Goal: Task Accomplishment & Management: Complete application form

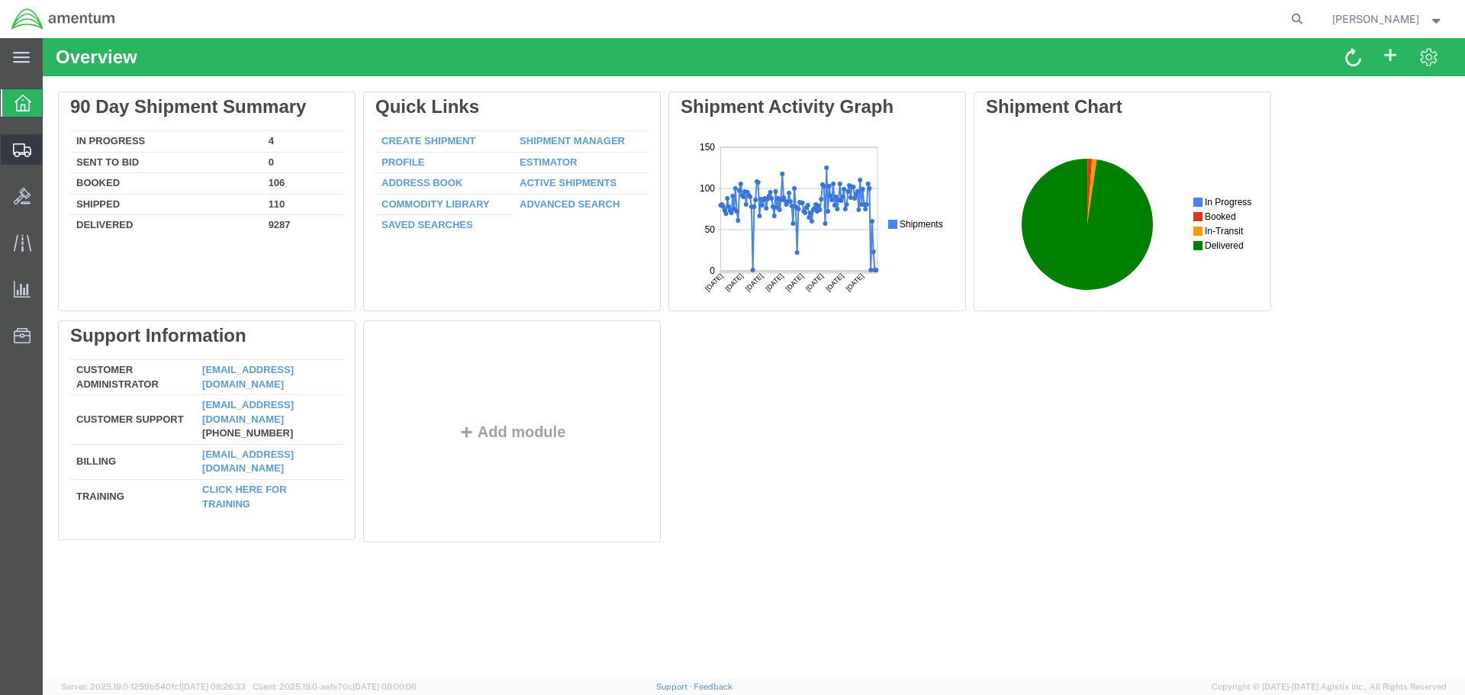
click at [0, 0] on span "Create Shipment" at bounding box center [0, 0] width 0 height 0
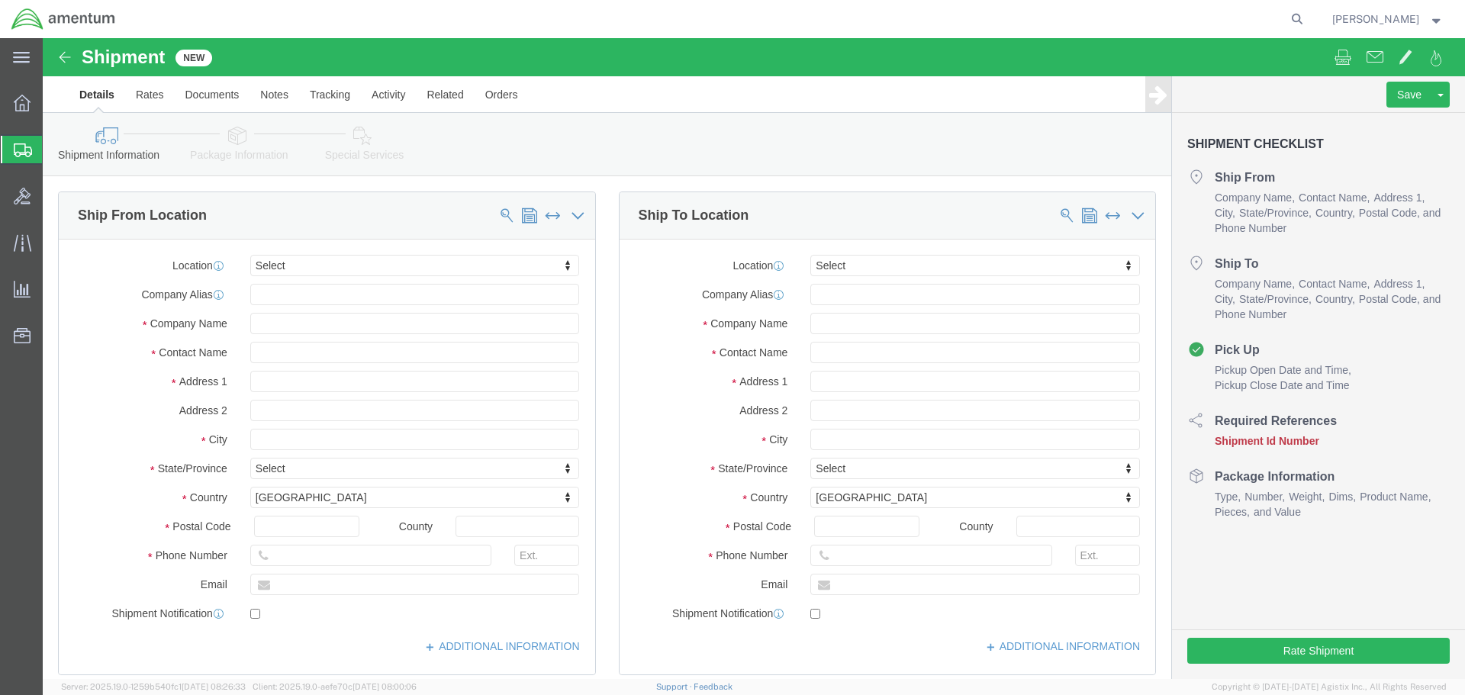
select select
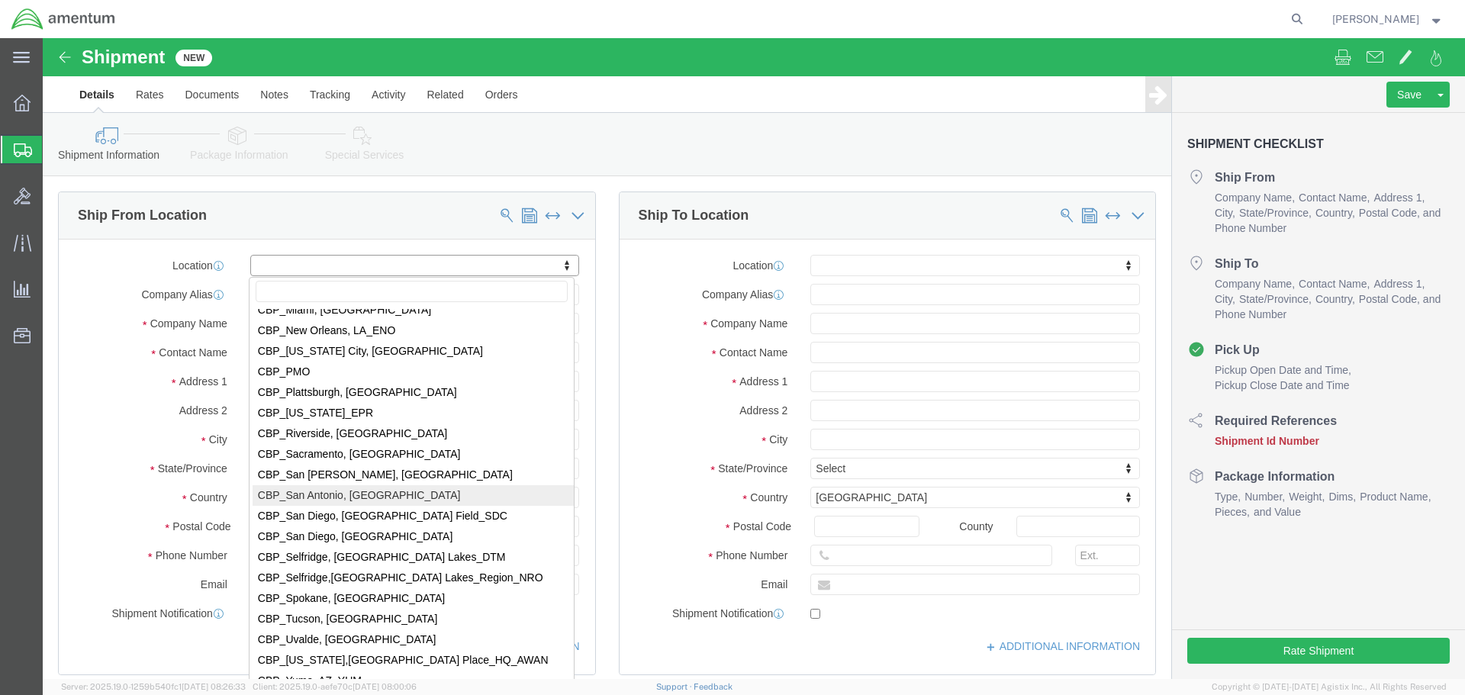
scroll to position [3358, 0]
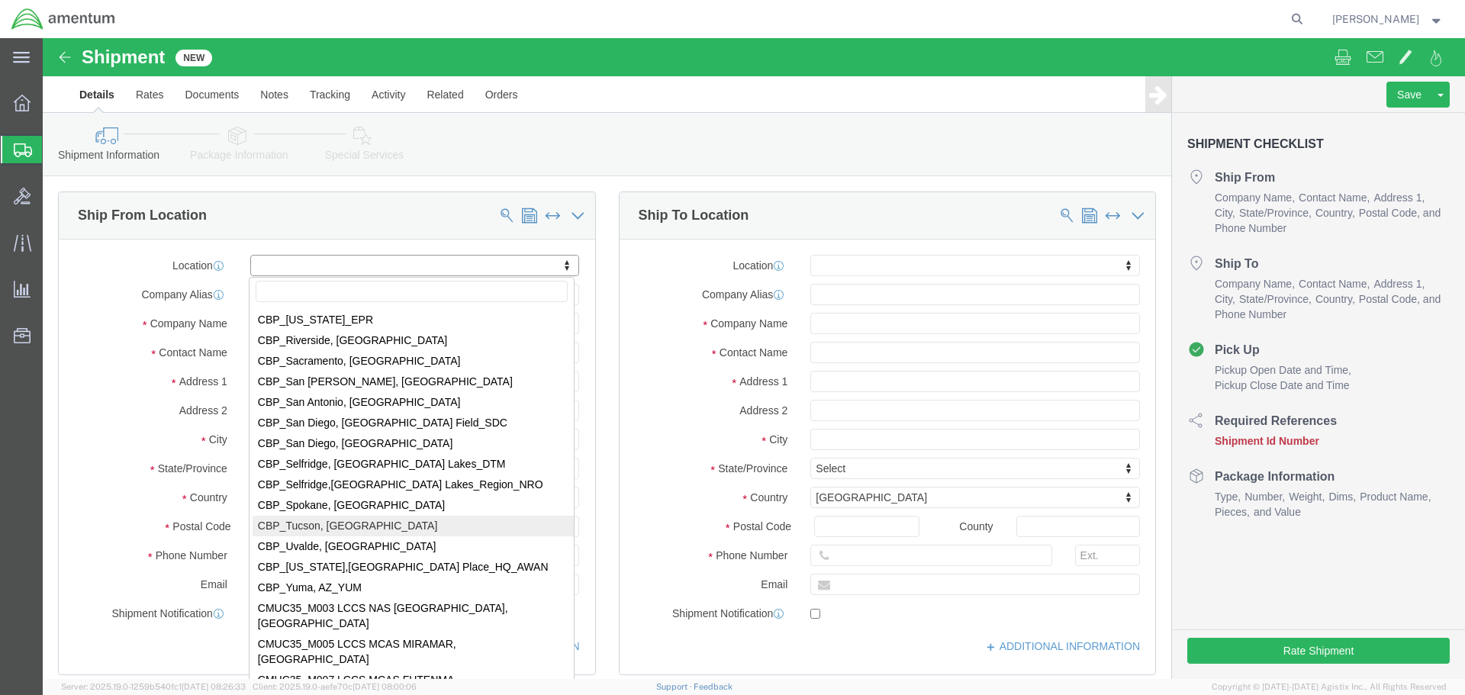
select select "49949"
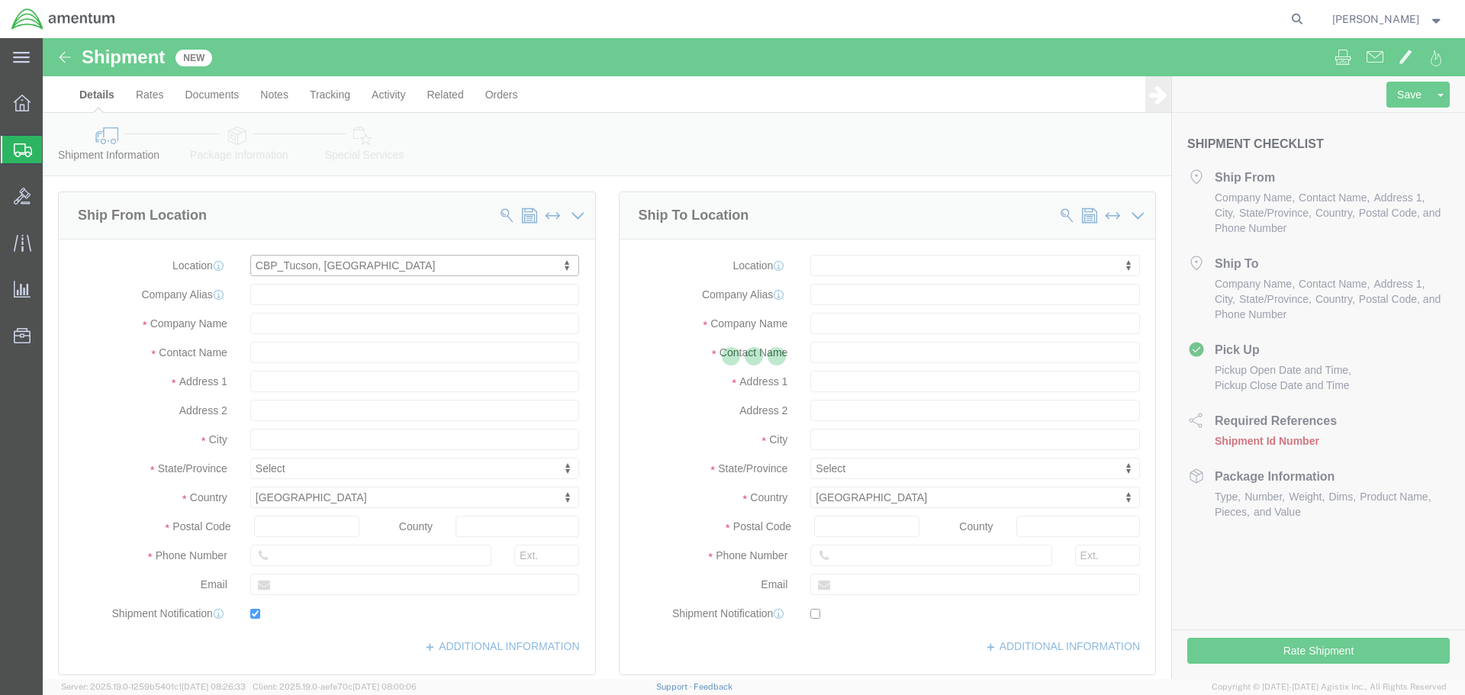
type input "[STREET_ADDRESS]"
type input "[PERSON_NAME] [GEOGRAPHIC_DATA]"
type input "85707"
type input "[PHONE_NUMBER]"
type input "[PERSON_NAME][EMAIL_ADDRESS][PERSON_NAME][DOMAIN_NAME]"
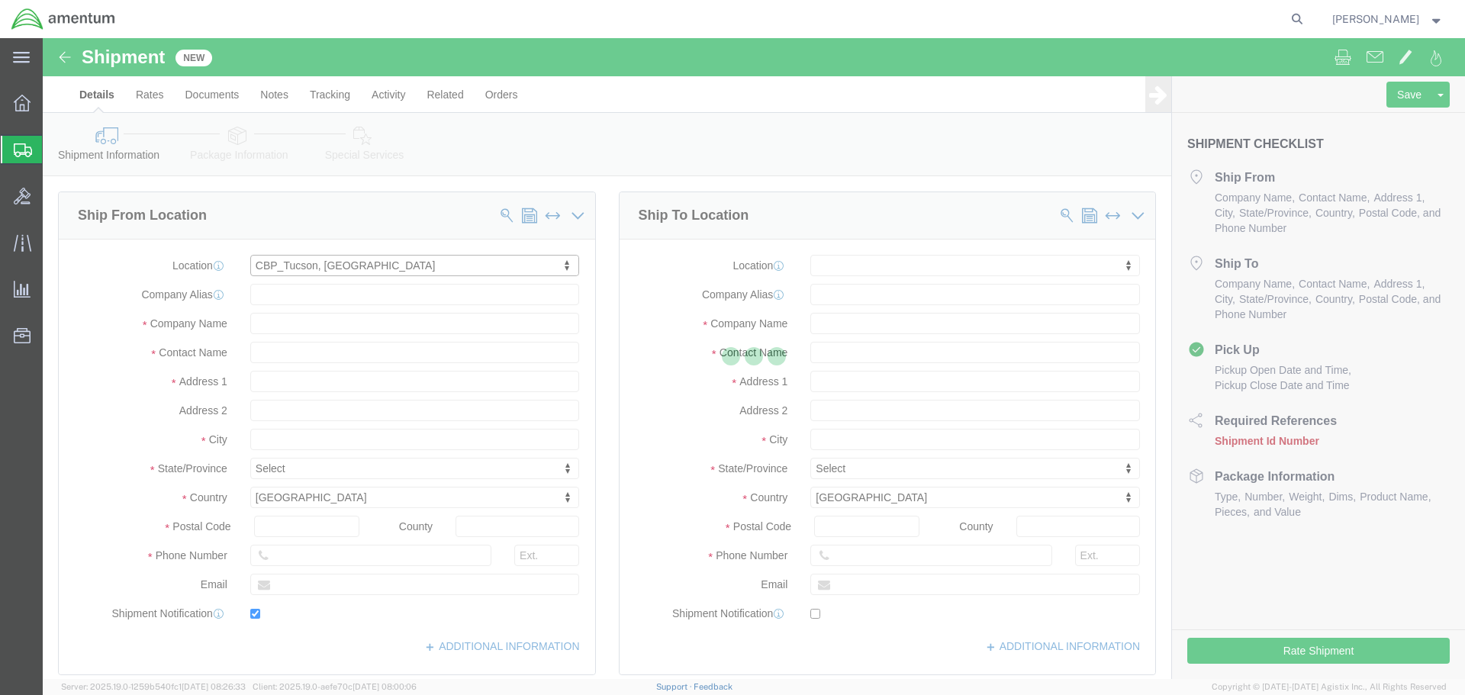
checkbox input "true"
type input "Amentum Services, Inc"
type input "[PERSON_NAME]"
type input "DM AFB"
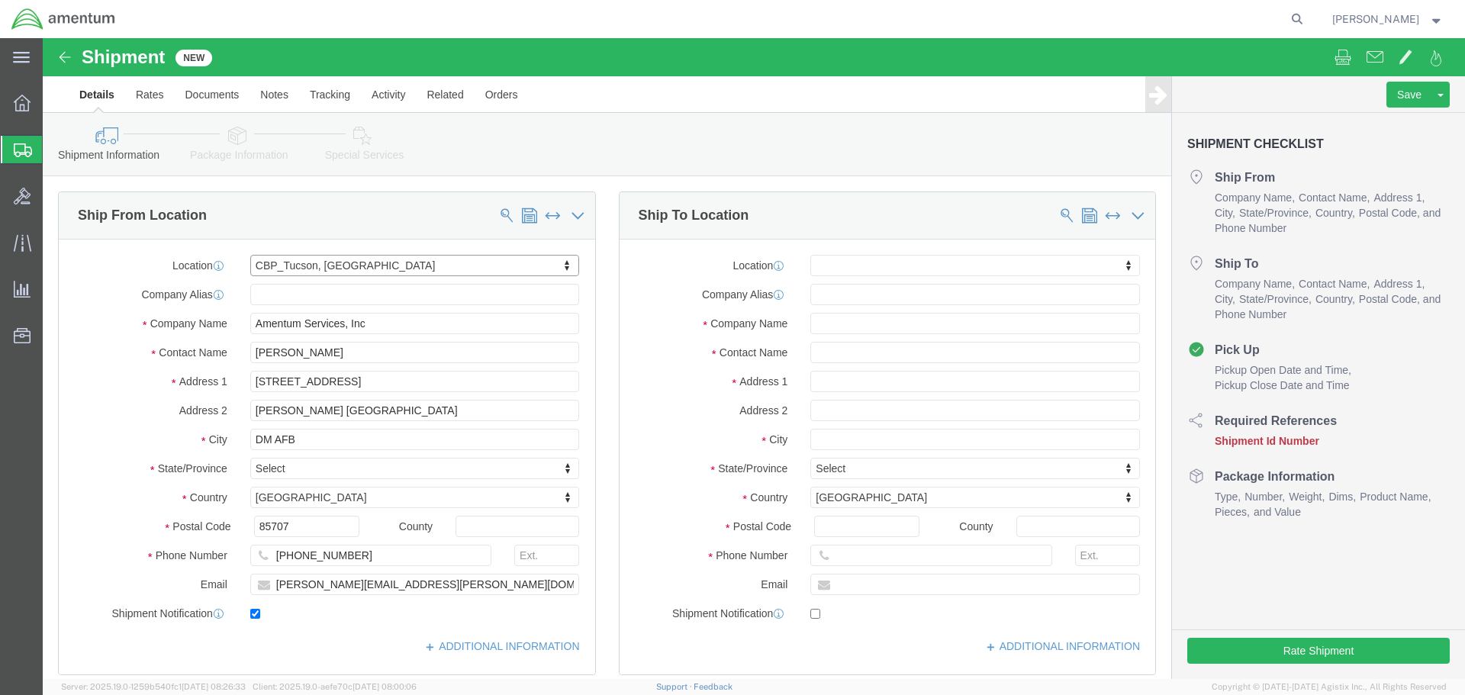
select select "AZ"
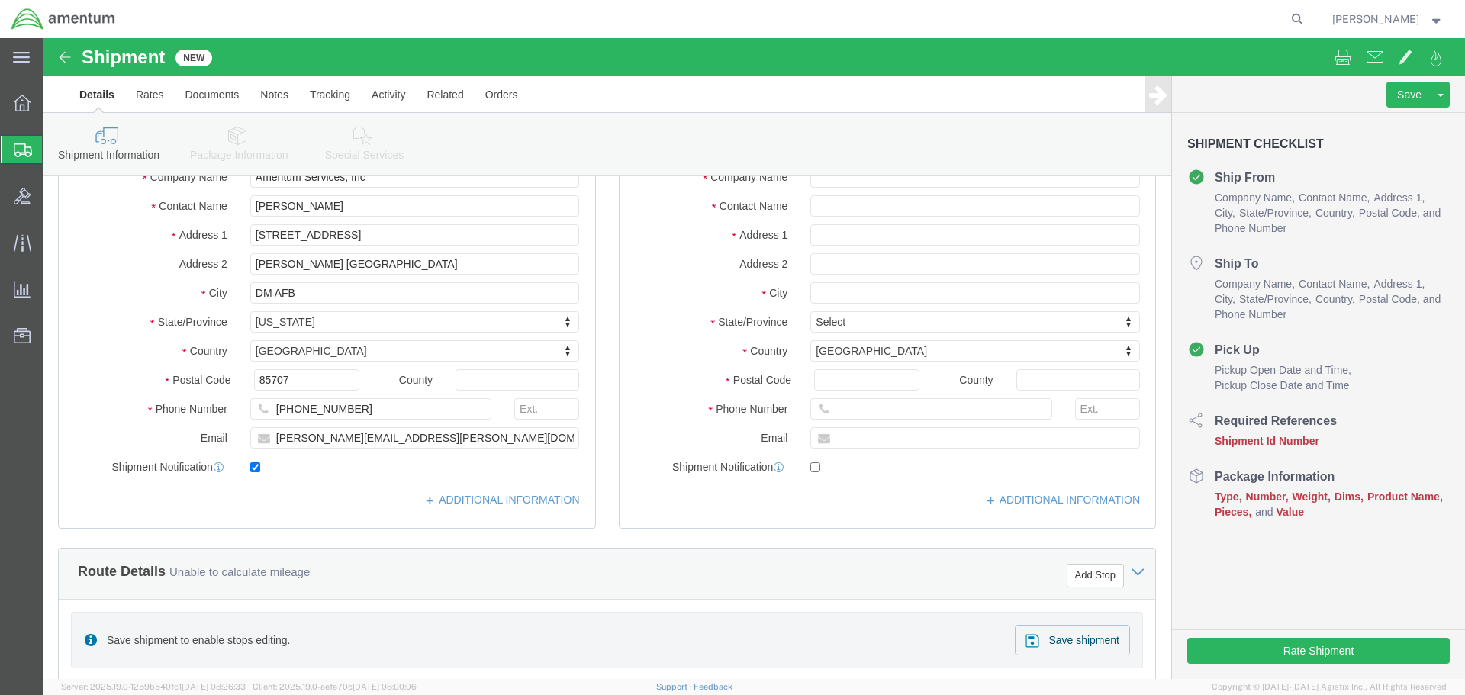
scroll to position [153, 0]
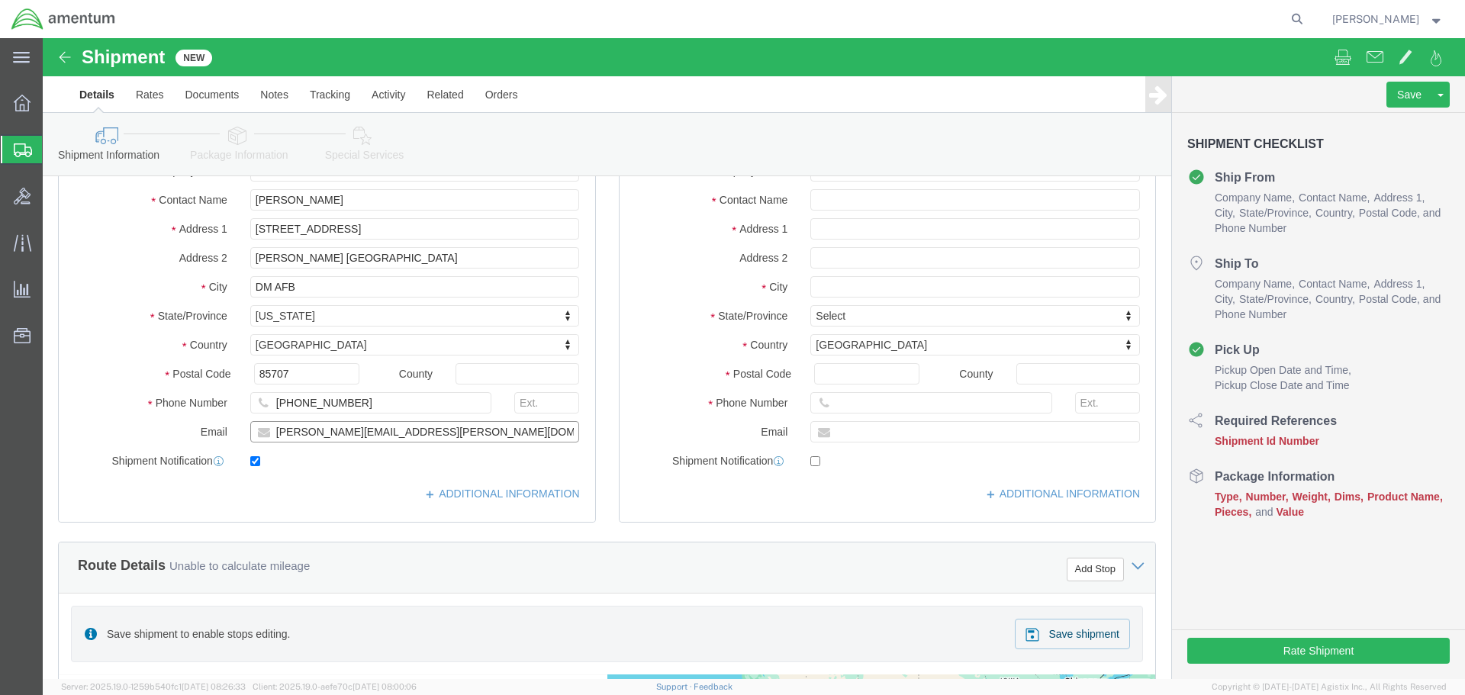
drag, startPoint x: 429, startPoint y: 395, endPoint x: 148, endPoint y: 396, distance: 280.9
click div "Email [PERSON_NAME][EMAIL_ADDRESS][PERSON_NAME][DOMAIN_NAME]"
paste input "JACOB.[PERSON_NAME]@associates."
type input "[EMAIL_ADDRESS][PERSON_NAME][DOMAIN_NAME]"
drag, startPoint x: 313, startPoint y: 363, endPoint x: 228, endPoint y: 366, distance: 84.8
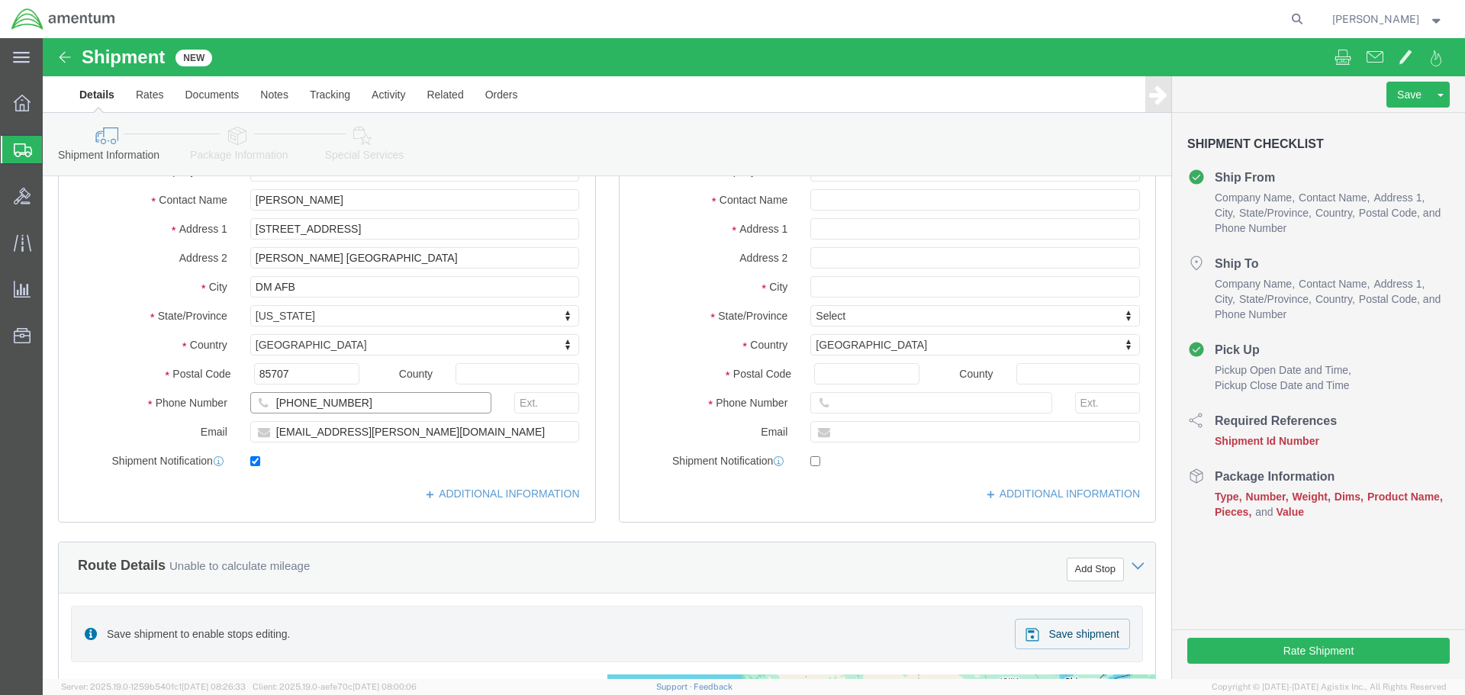
click input "[PHONE_NUMBER]"
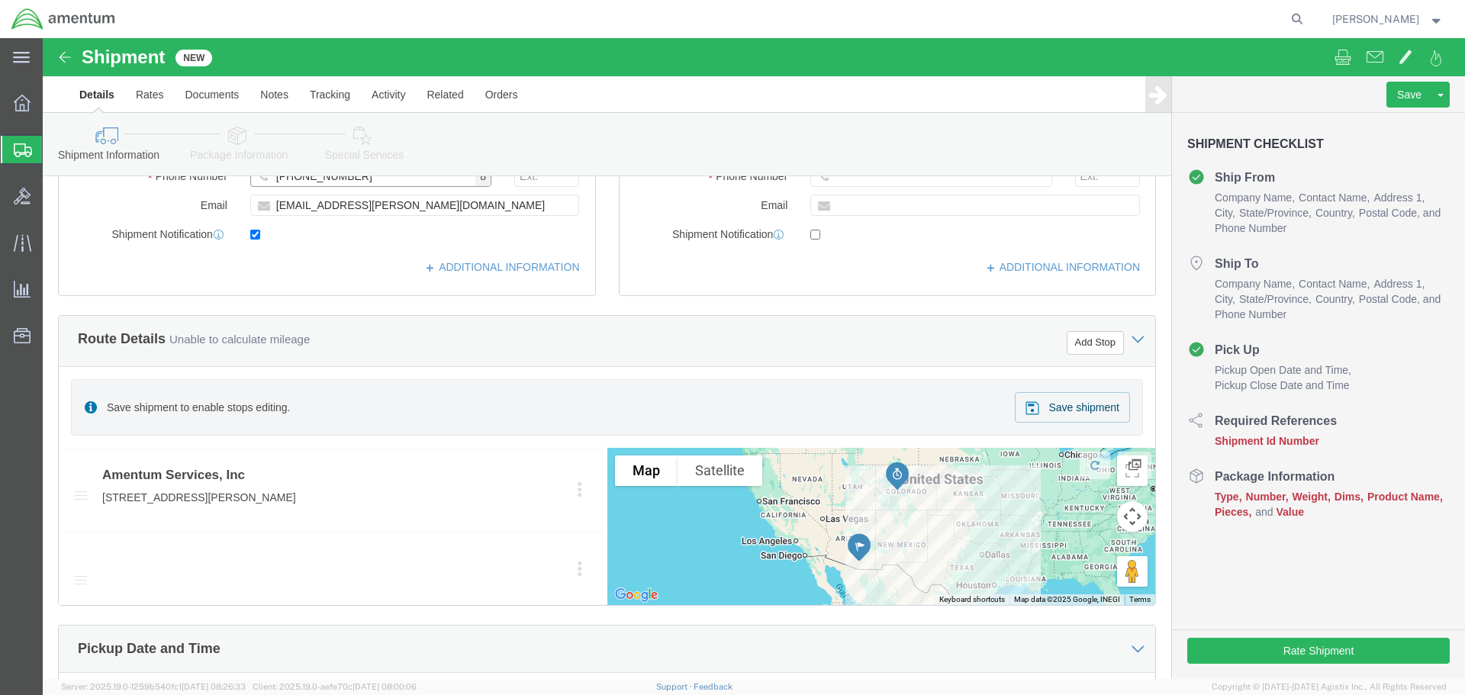
scroll to position [382, 0]
type input "[PHONE_NUMBER]"
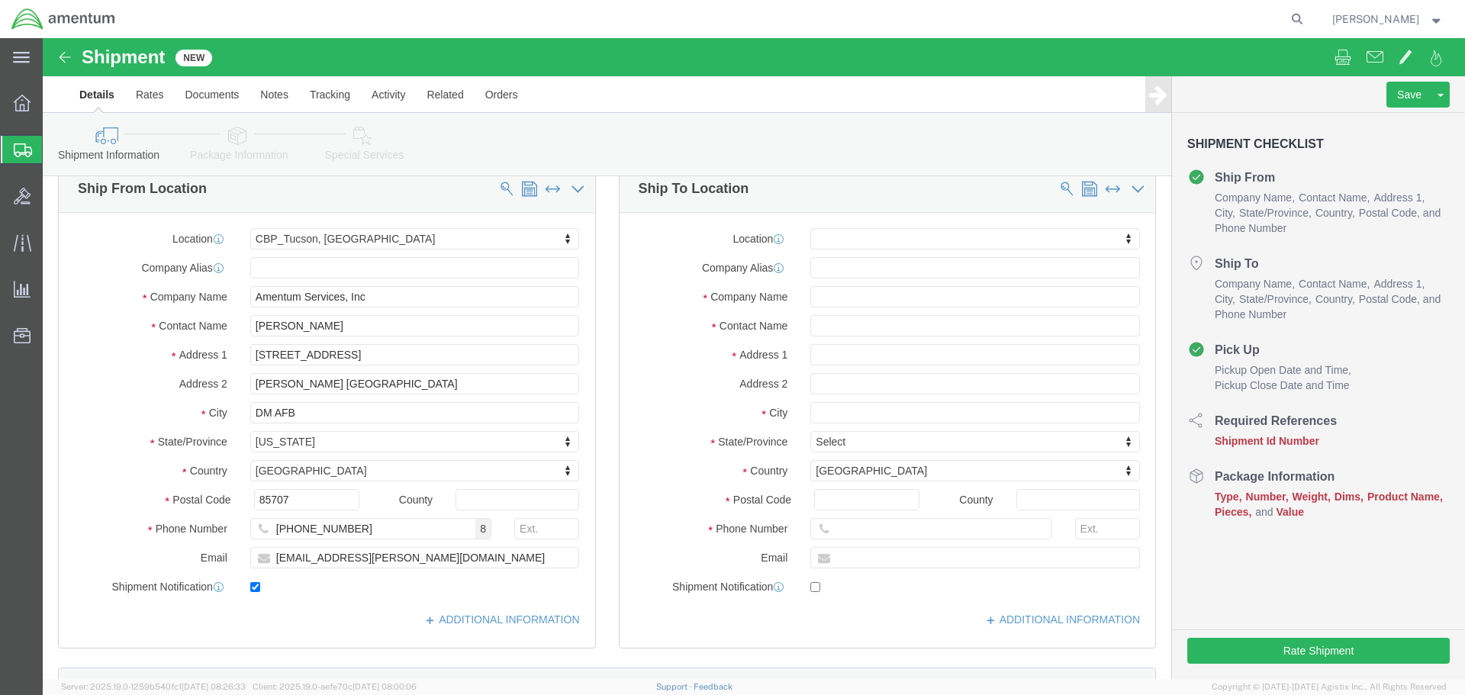
scroll to position [0, 0]
